Goal: Information Seeking & Learning: Learn about a topic

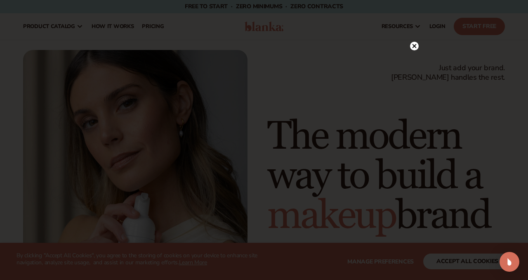
click at [414, 46] on icon at bounding box center [414, 46] width 4 height 4
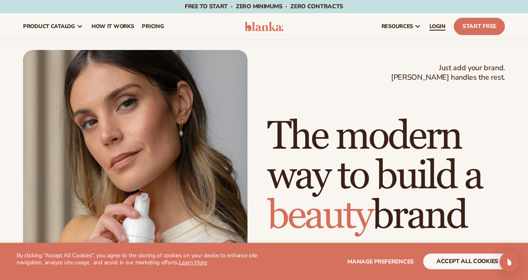
click at [438, 30] on link "LOGIN" at bounding box center [437, 26] width 24 height 26
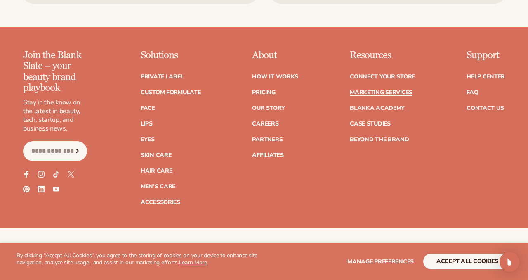
scroll to position [1857, 0]
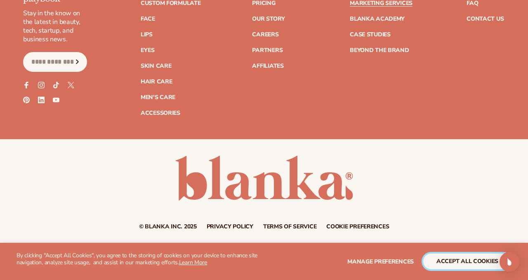
click at [440, 256] on button "accept all cookies" at bounding box center [467, 261] width 88 height 16
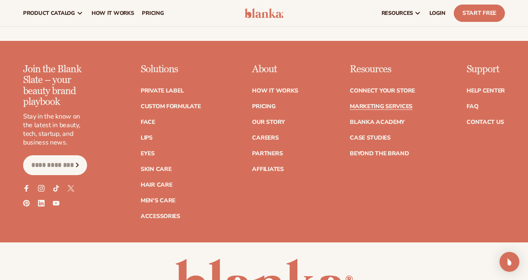
scroll to position [1754, 0]
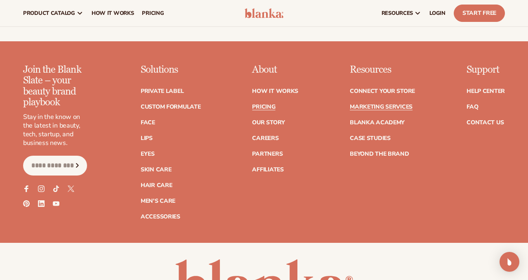
click at [266, 105] on link "Pricing" at bounding box center [263, 107] width 23 height 6
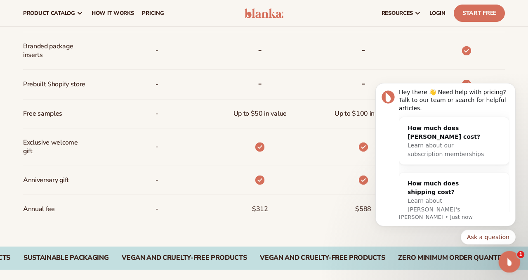
click at [515, 258] on div "Open Intercom Messenger" at bounding box center [507, 260] width 27 height 27
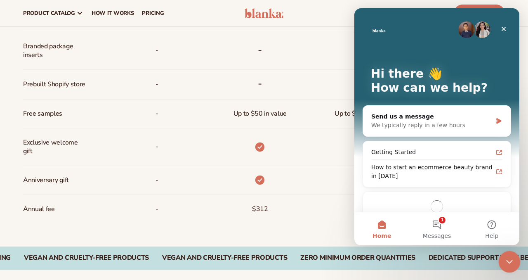
click at [515, 258] on div "Close Intercom Messenger" at bounding box center [508, 260] width 20 height 20
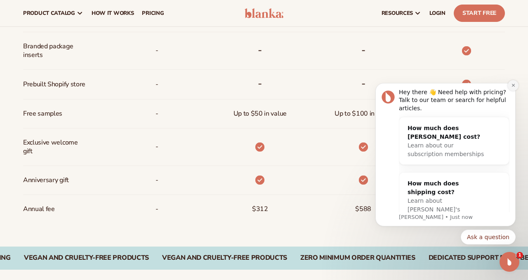
click at [513, 85] on icon "Dismiss notification" at bounding box center [513, 85] width 5 height 5
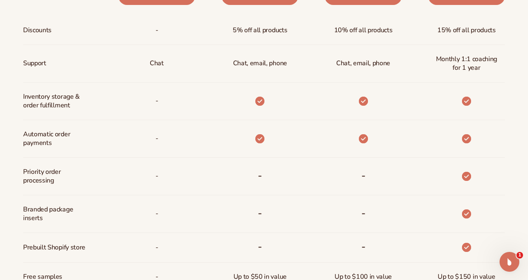
scroll to position [432, 0]
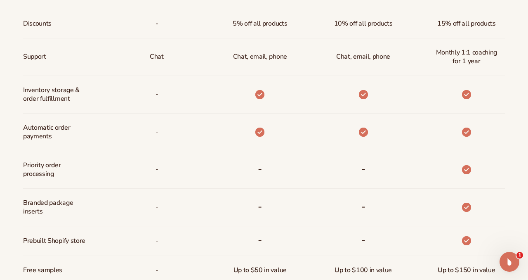
click at [503, 100] on div at bounding box center [453, 95] width 103 height 38
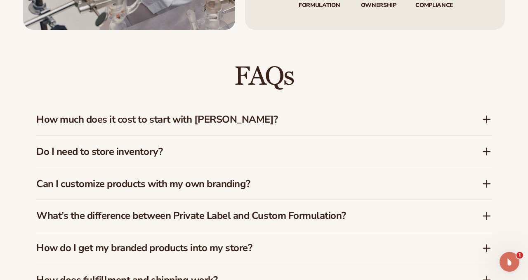
scroll to position [1105, 0]
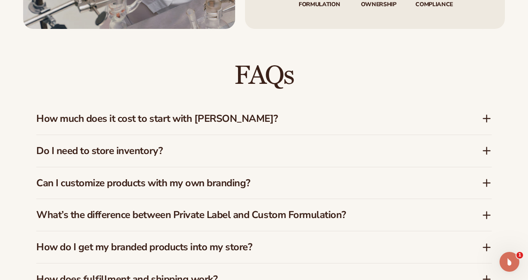
click at [488, 119] on icon at bounding box center [487, 118] width 10 height 10
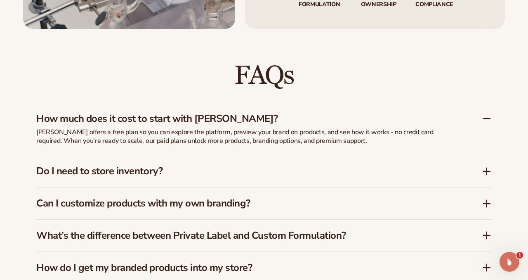
click at [488, 119] on icon at bounding box center [487, 118] width 10 height 10
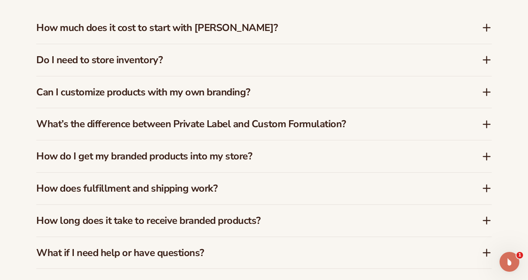
scroll to position [1214, 0]
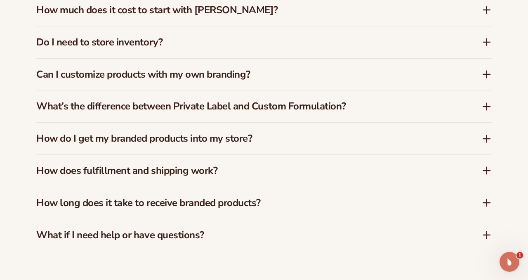
click at [486, 108] on icon at bounding box center [487, 106] width 10 height 10
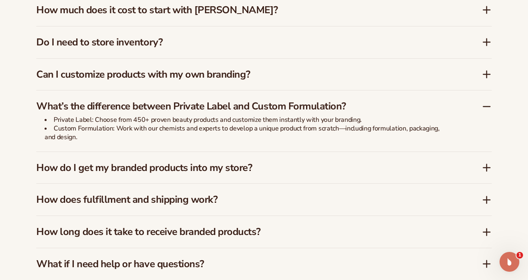
click at [486, 108] on icon at bounding box center [487, 106] width 10 height 10
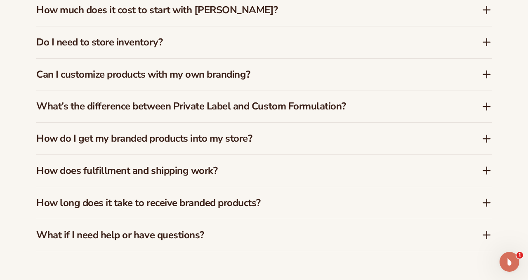
click at [485, 71] on icon at bounding box center [487, 74] width 10 height 10
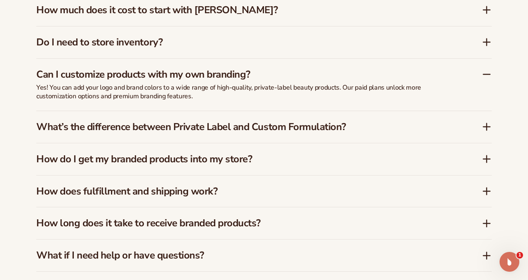
click at [485, 71] on icon at bounding box center [487, 74] width 10 height 10
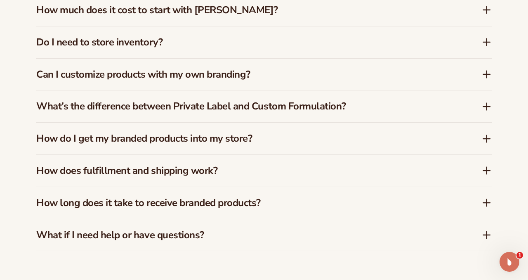
click at [486, 40] on icon at bounding box center [487, 42] width 10 height 10
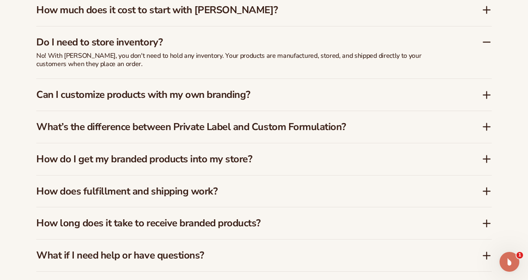
click at [486, 40] on icon at bounding box center [487, 42] width 10 height 10
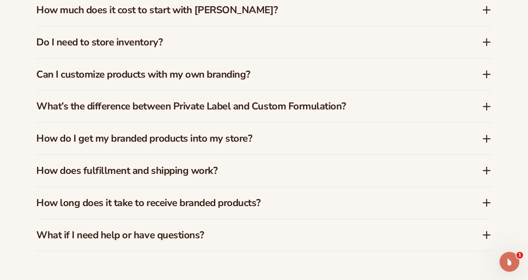
click at [488, 110] on icon at bounding box center [487, 106] width 10 height 10
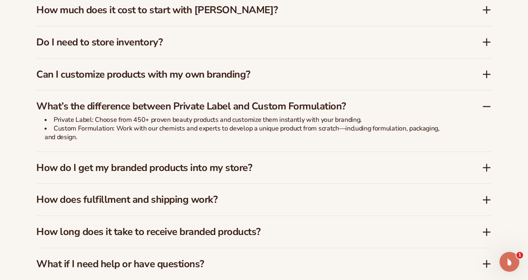
click at [488, 110] on icon at bounding box center [487, 106] width 10 height 10
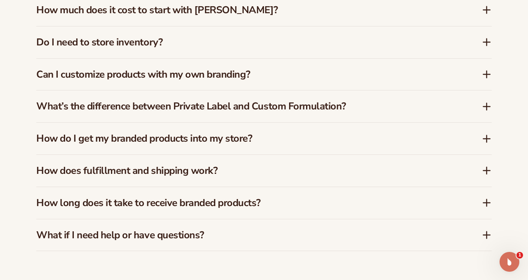
click at [488, 139] on icon at bounding box center [487, 139] width 10 height 10
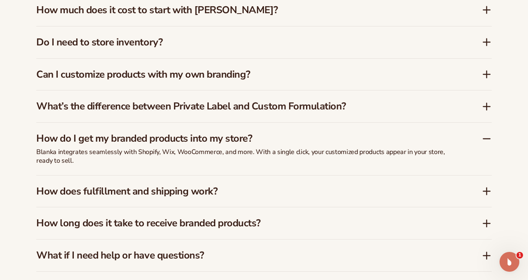
click at [488, 139] on icon at bounding box center [487, 139] width 10 height 10
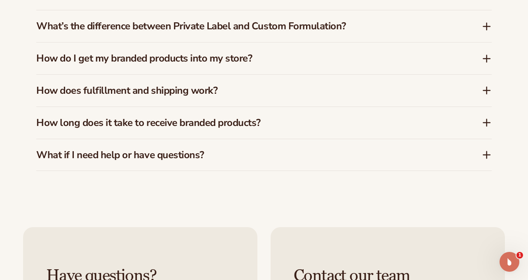
scroll to position [1296, 0]
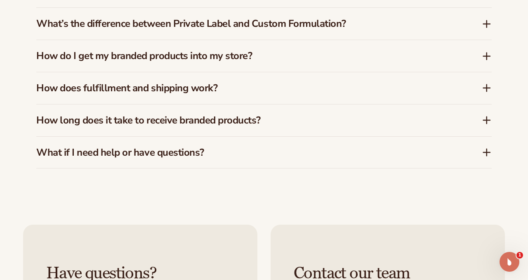
click at [487, 151] on icon at bounding box center [487, 152] width 0 height 7
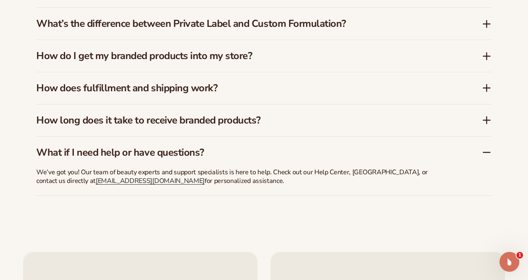
click at [486, 151] on icon at bounding box center [487, 152] width 10 height 10
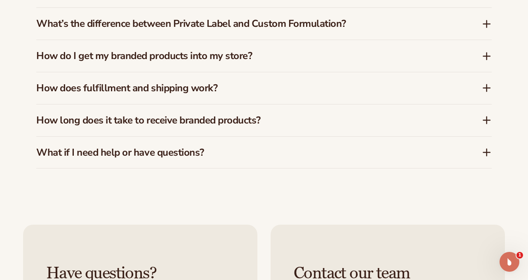
click at [487, 119] on icon at bounding box center [487, 120] width 10 height 10
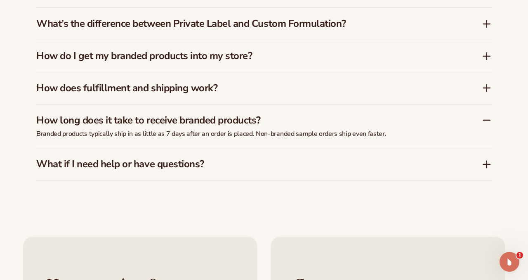
click at [487, 119] on icon at bounding box center [487, 120] width 10 height 10
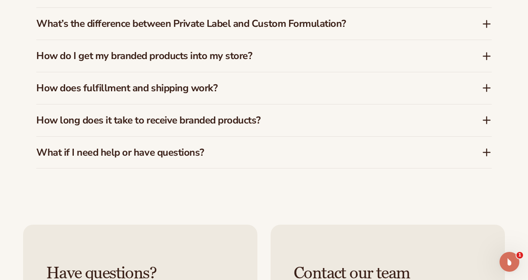
click at [486, 120] on icon at bounding box center [486, 120] width 7 height 0
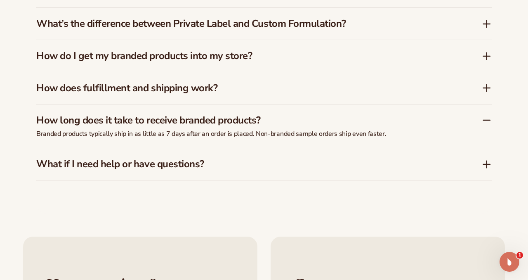
click at [486, 120] on icon at bounding box center [486, 120] width 7 height 0
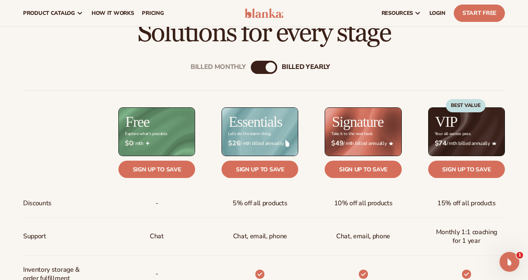
scroll to position [240, 0]
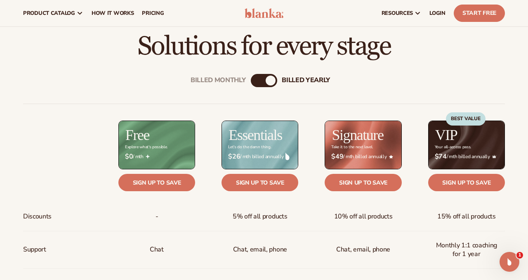
click at [269, 82] on div "billed Yearly" at bounding box center [271, 80] width 10 height 10
click at [256, 83] on div "Billed Monthly" at bounding box center [256, 80] width 10 height 10
click at [275, 80] on div "billed Yearly" at bounding box center [272, 80] width 10 height 10
click at [254, 78] on div "Billed Monthly" at bounding box center [256, 80] width 10 height 10
click at [268, 77] on div "billed Yearly" at bounding box center [272, 80] width 10 height 10
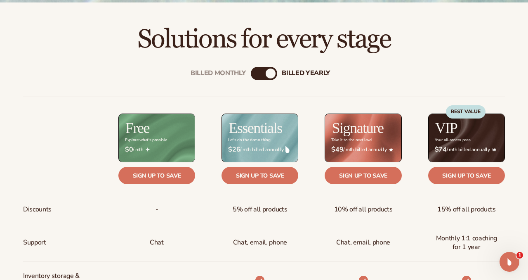
scroll to position [247, 0]
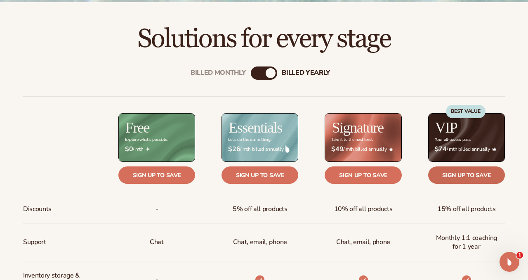
click at [459, 179] on link "Sign up to save" at bounding box center [466, 174] width 77 height 17
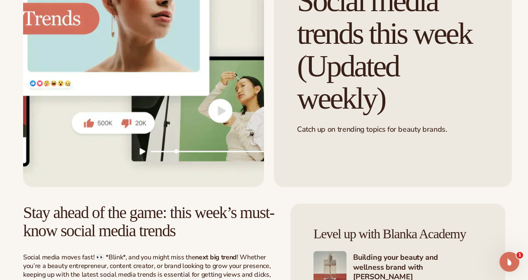
scroll to position [132, 0]
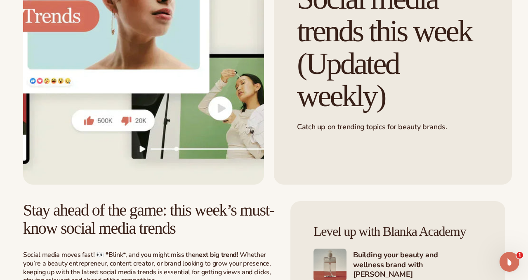
click at [219, 105] on img at bounding box center [143, 51] width 241 height 266
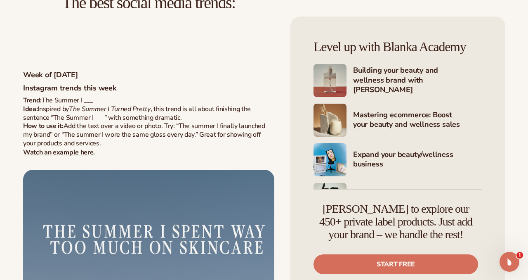
scroll to position [547, 0]
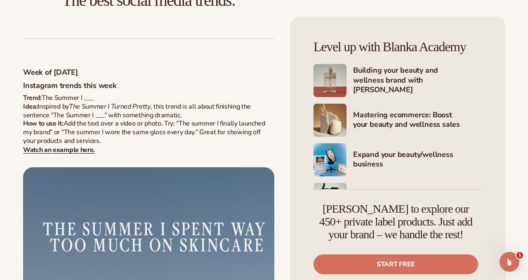
click at [46, 151] on strong "Watch an example here." at bounding box center [59, 149] width 72 height 9
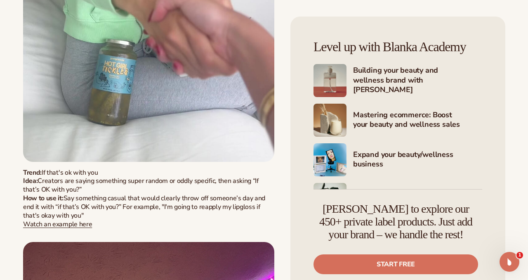
scroll to position [6719, 0]
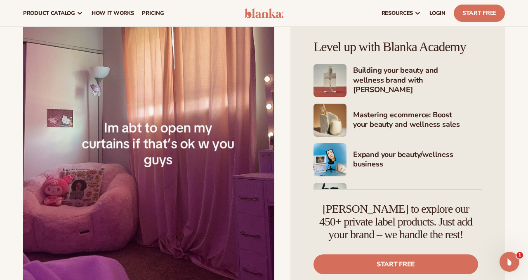
scroll to position [7064, 0]
